Goal: Task Accomplishment & Management: Manage account settings

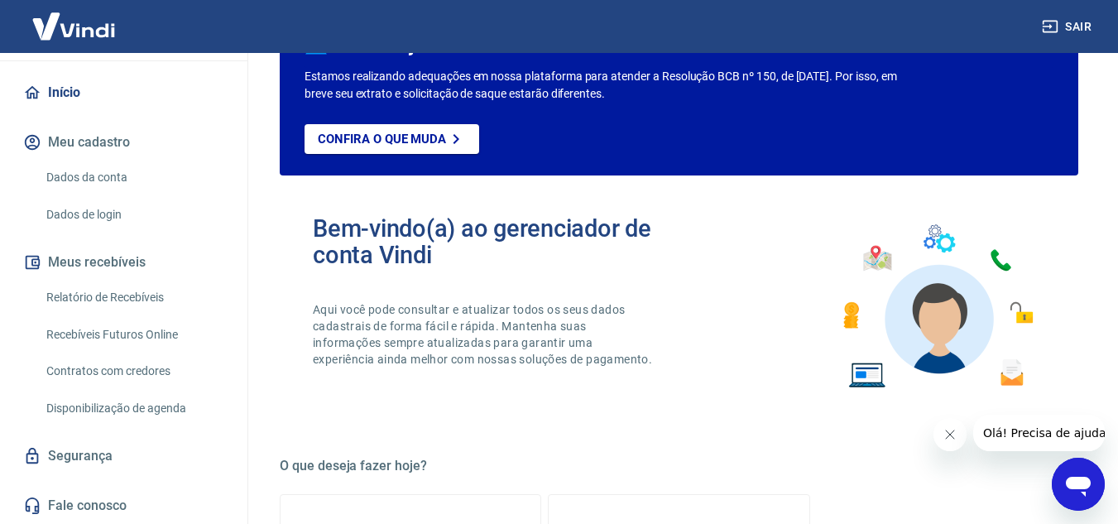
scroll to position [331, 0]
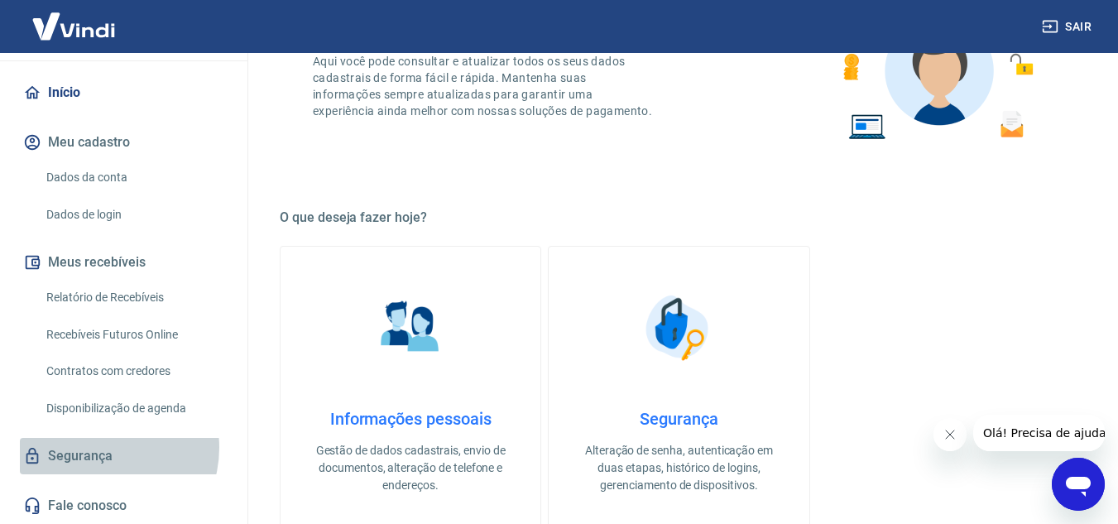
click at [102, 448] on link "Segurança" at bounding box center [124, 456] width 208 height 36
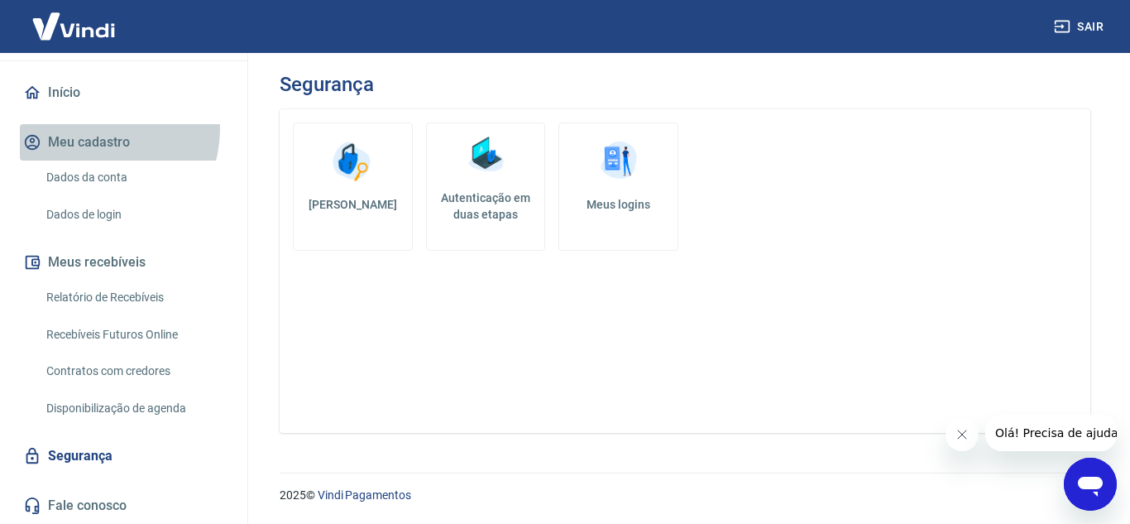
click at [95, 129] on button "Meu cadastro" at bounding box center [124, 142] width 208 height 36
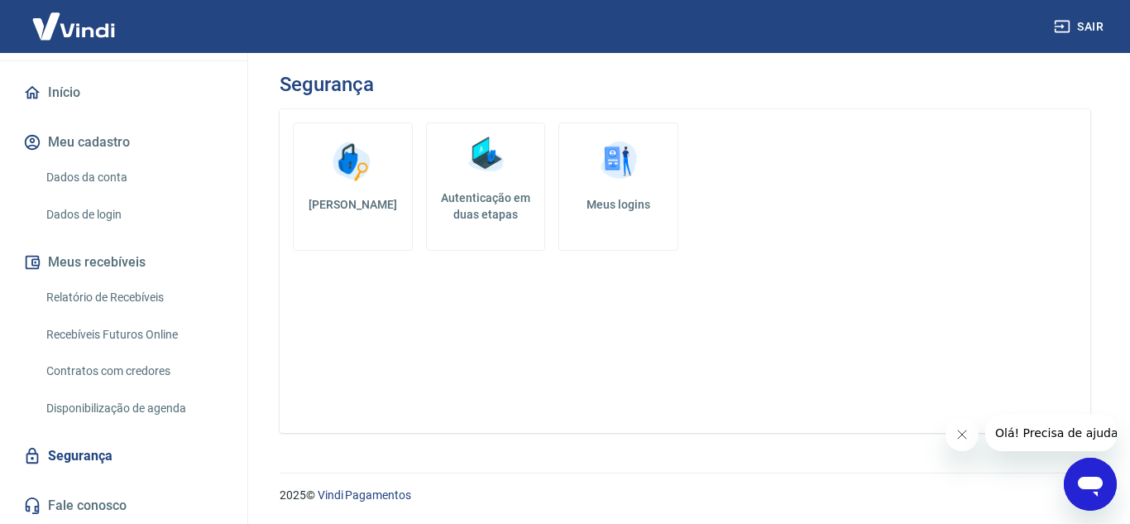
click at [99, 97] on link "Início" at bounding box center [124, 92] width 208 height 36
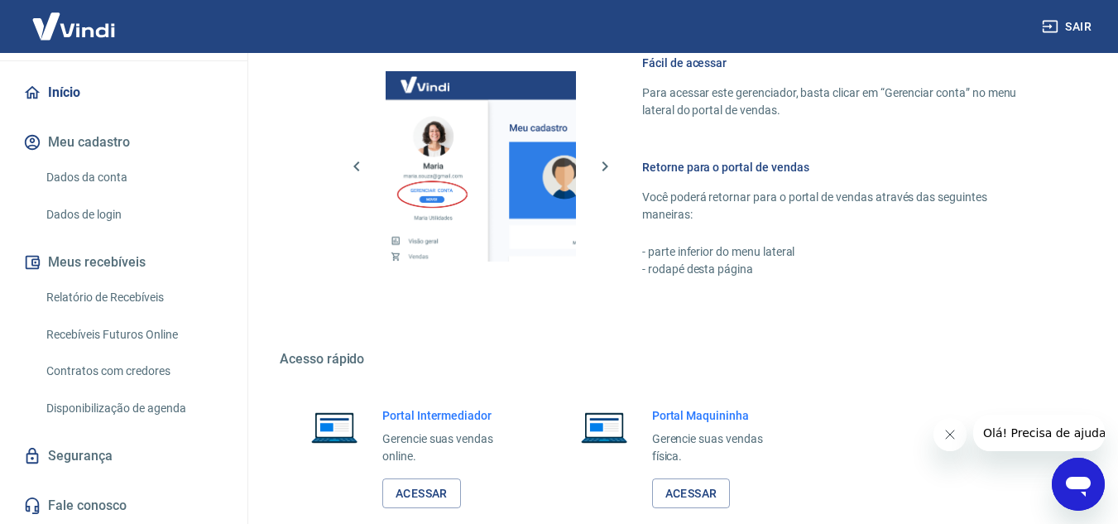
scroll to position [1005, 0]
